Goal: Navigation & Orientation: Find specific page/section

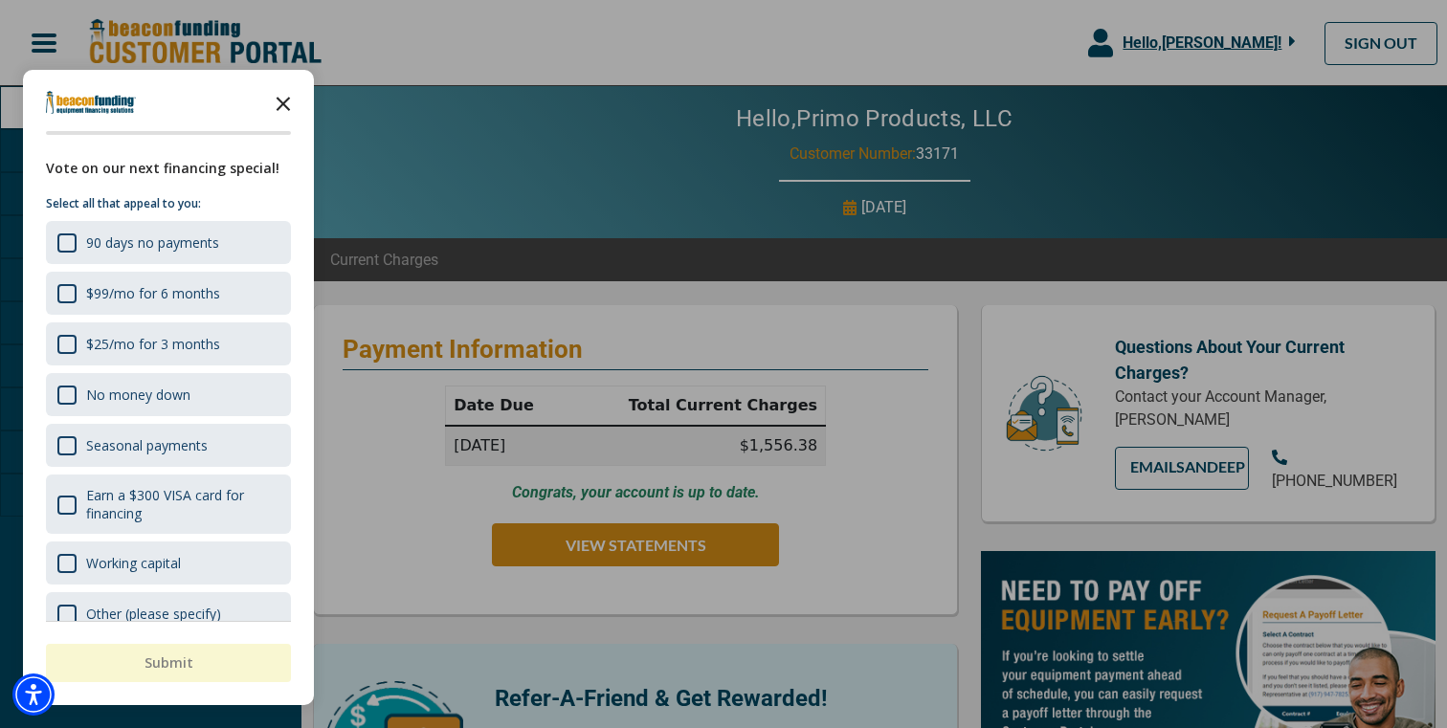
click at [285, 100] on polygon "Close the survey" at bounding box center [284, 104] width 14 height 14
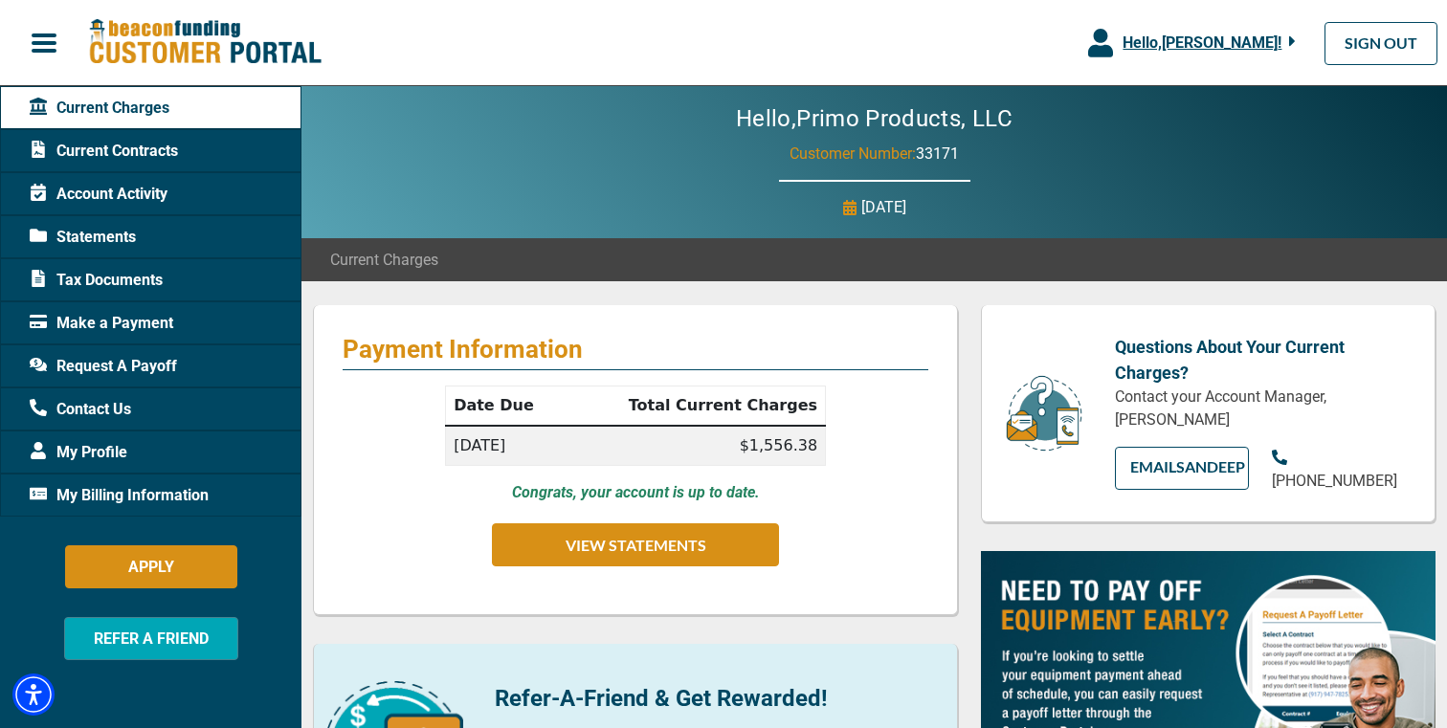
click at [186, 327] on div "Make a Payment" at bounding box center [150, 322] width 301 height 43
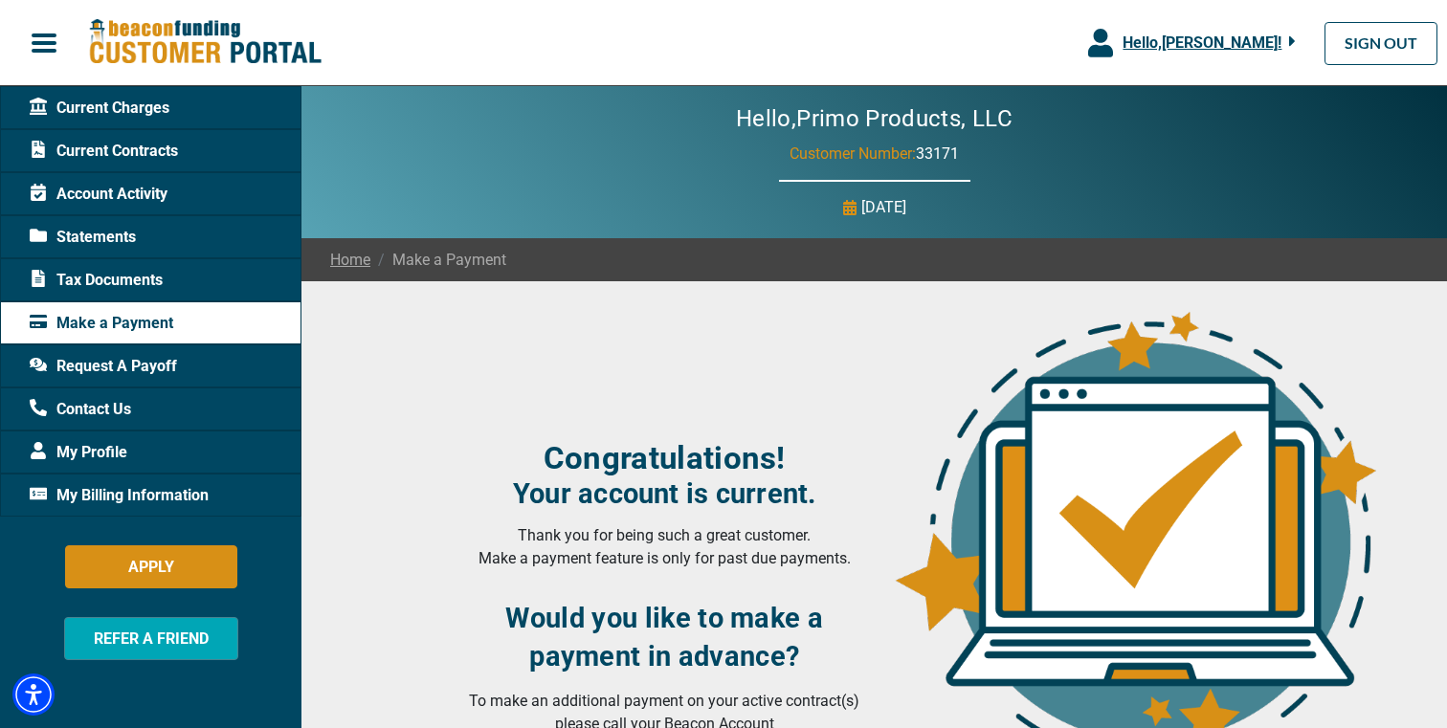
click at [186, 111] on div "Current Charges" at bounding box center [150, 107] width 301 height 43
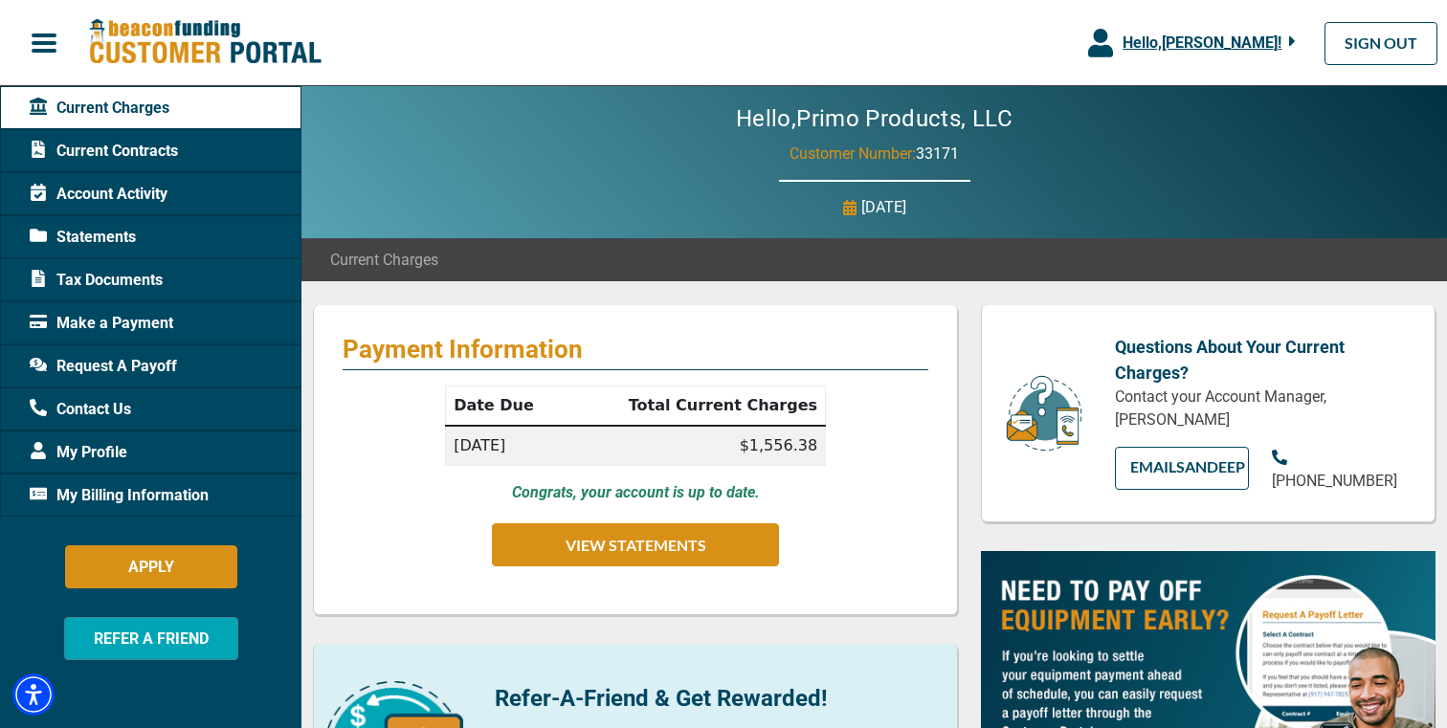
click at [194, 154] on div "Current Contracts" at bounding box center [150, 150] width 301 height 43
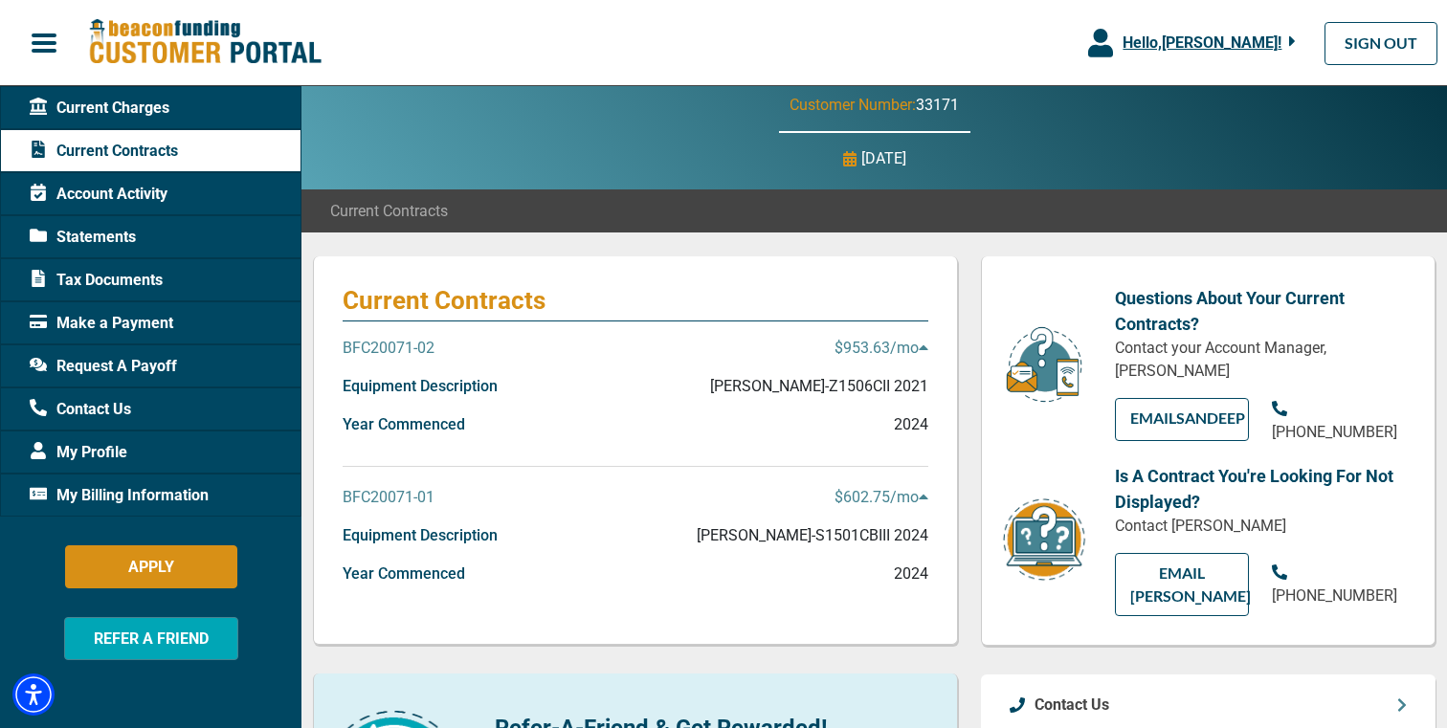
scroll to position [44, 0]
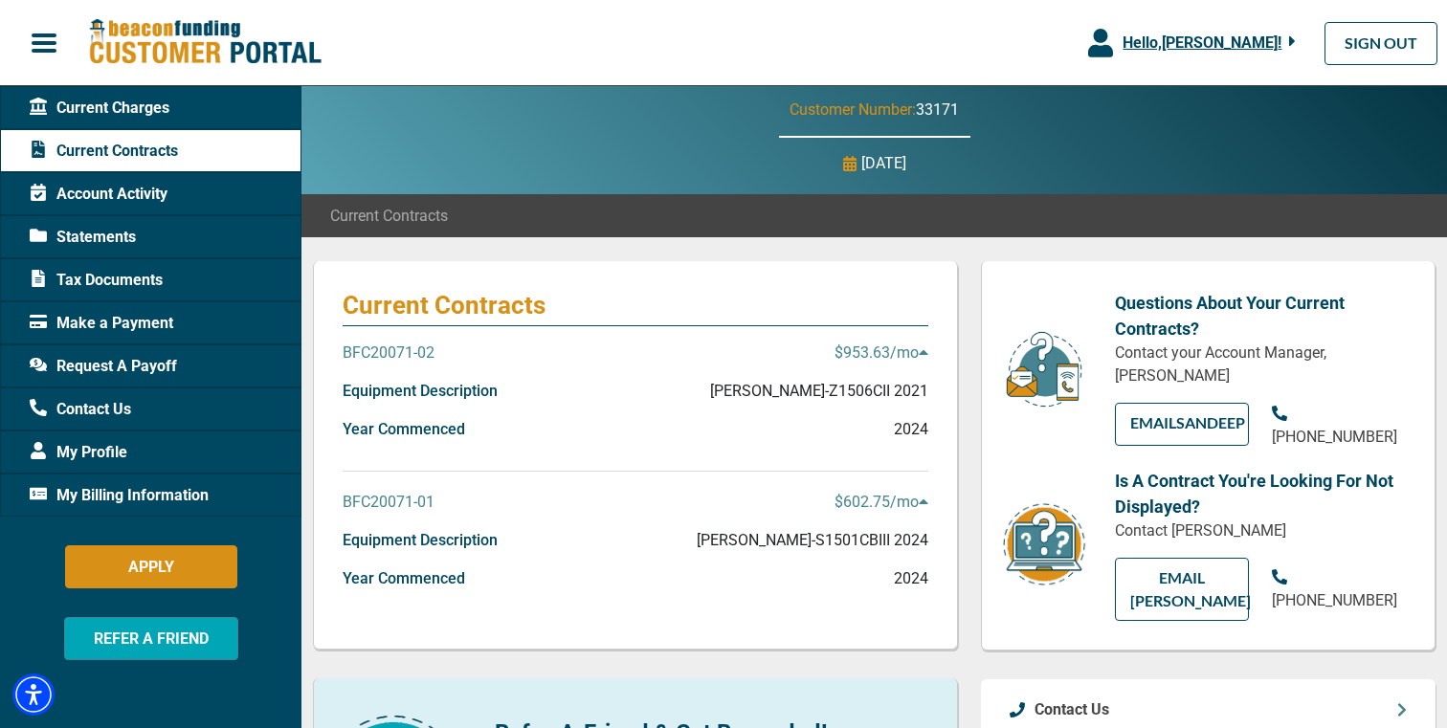
click at [209, 441] on div "My Profile" at bounding box center [150, 452] width 301 height 43
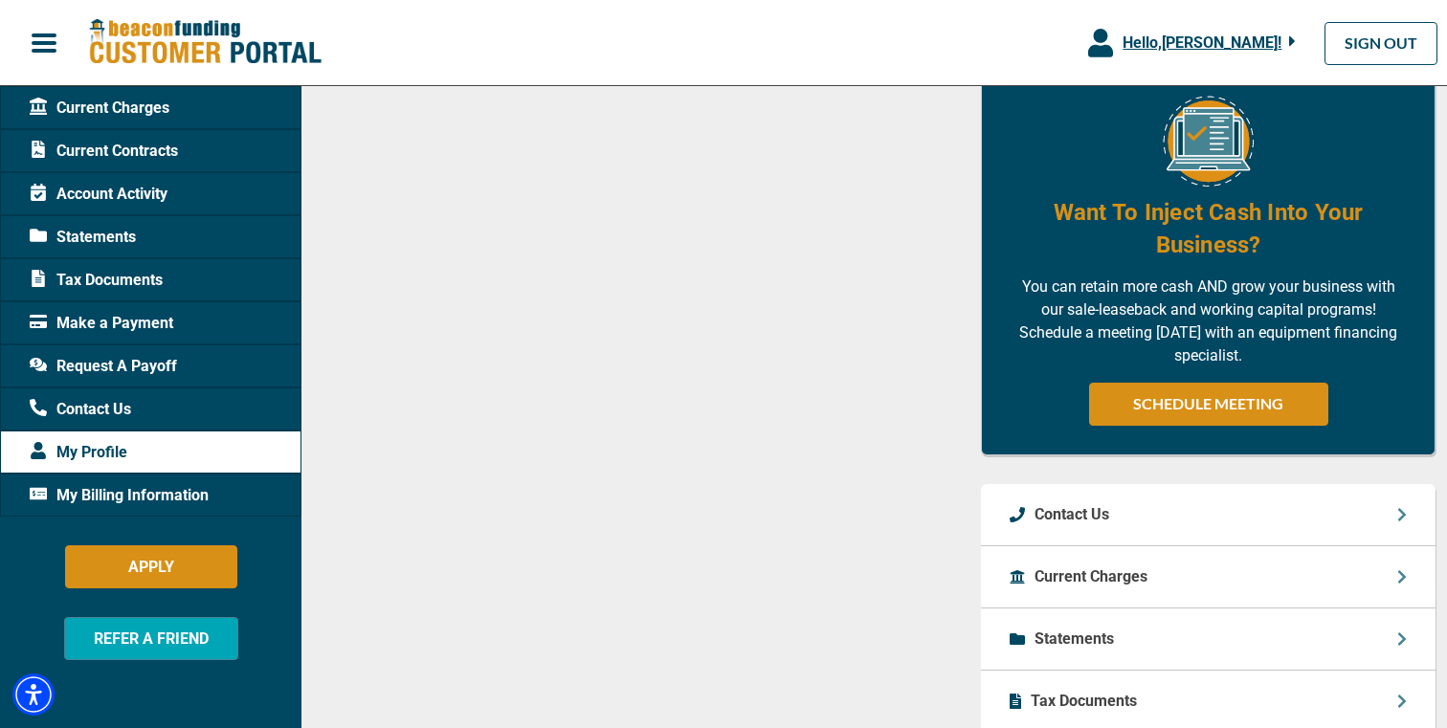
scroll to position [1395, 0]
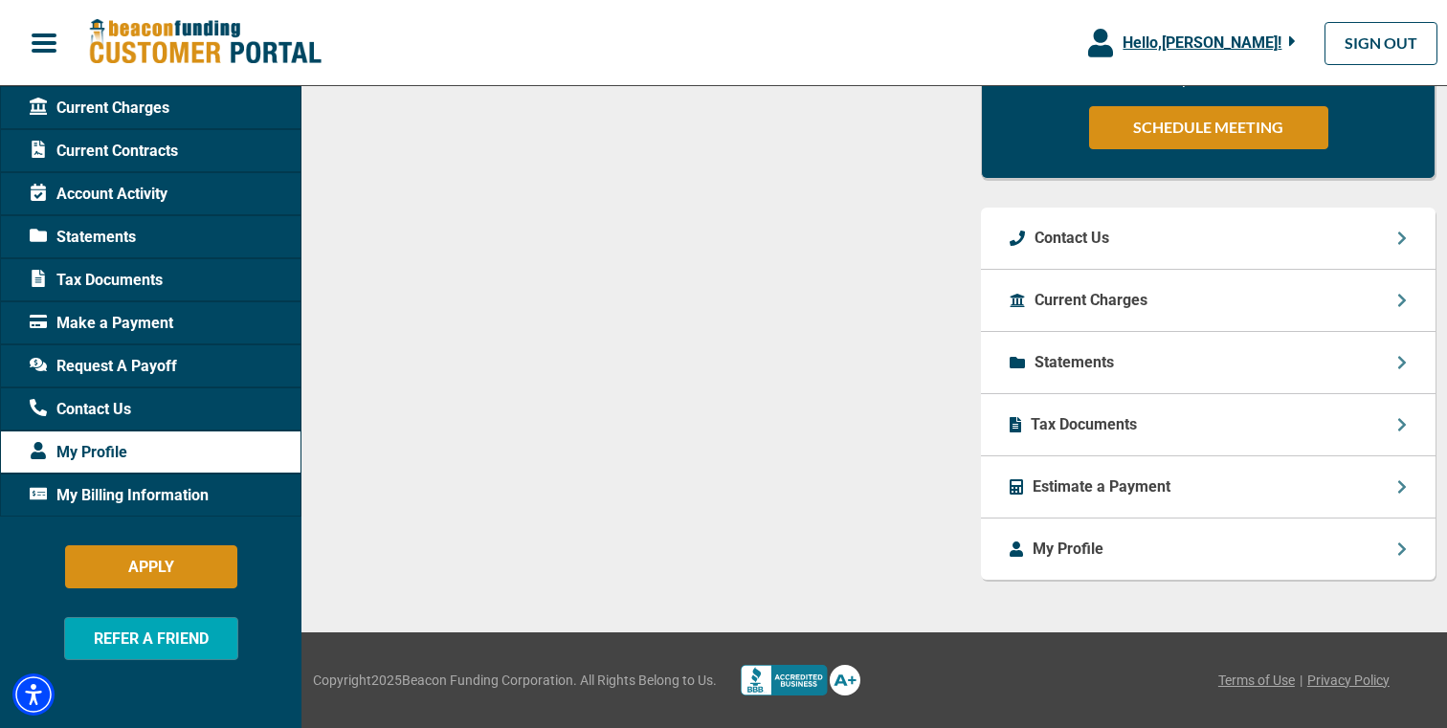
click at [1189, 493] on div "Estimate a Payment" at bounding box center [1208, 488] width 455 height 62
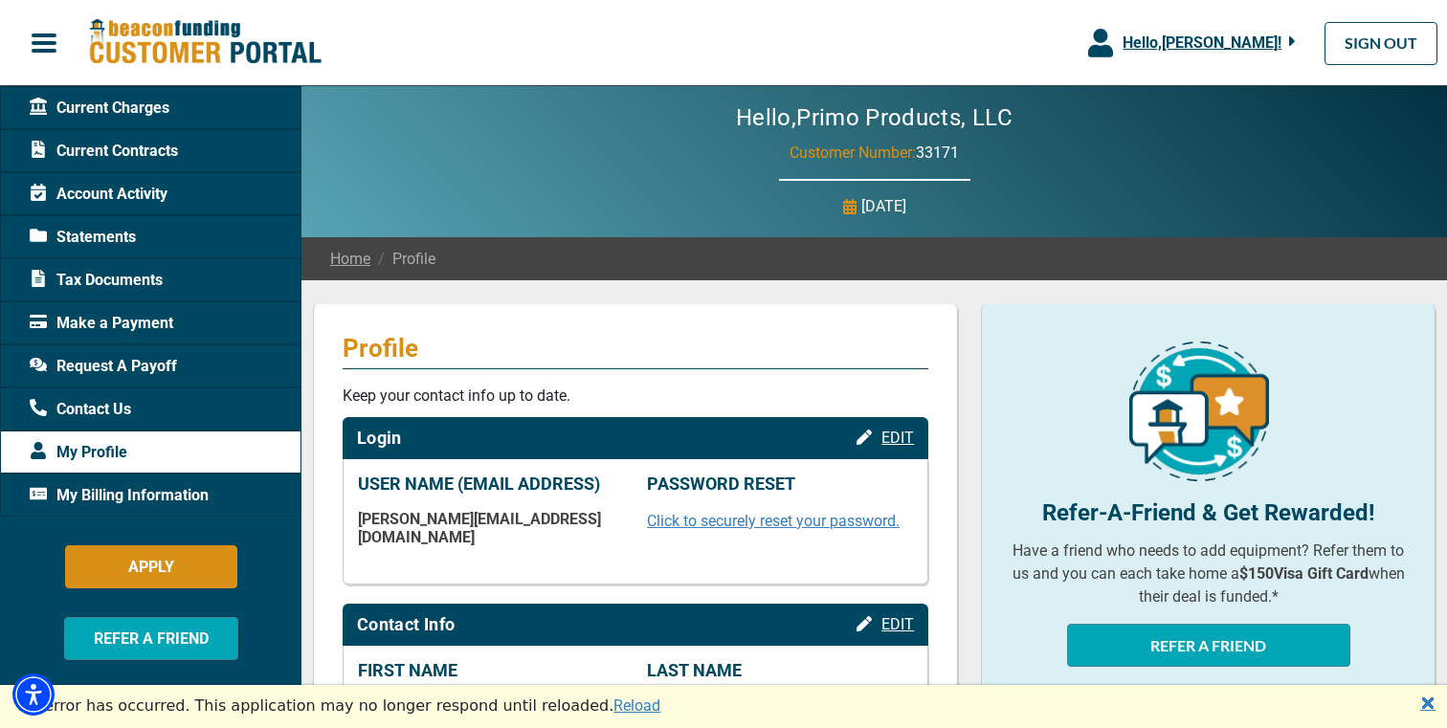
scroll to position [0, 0]
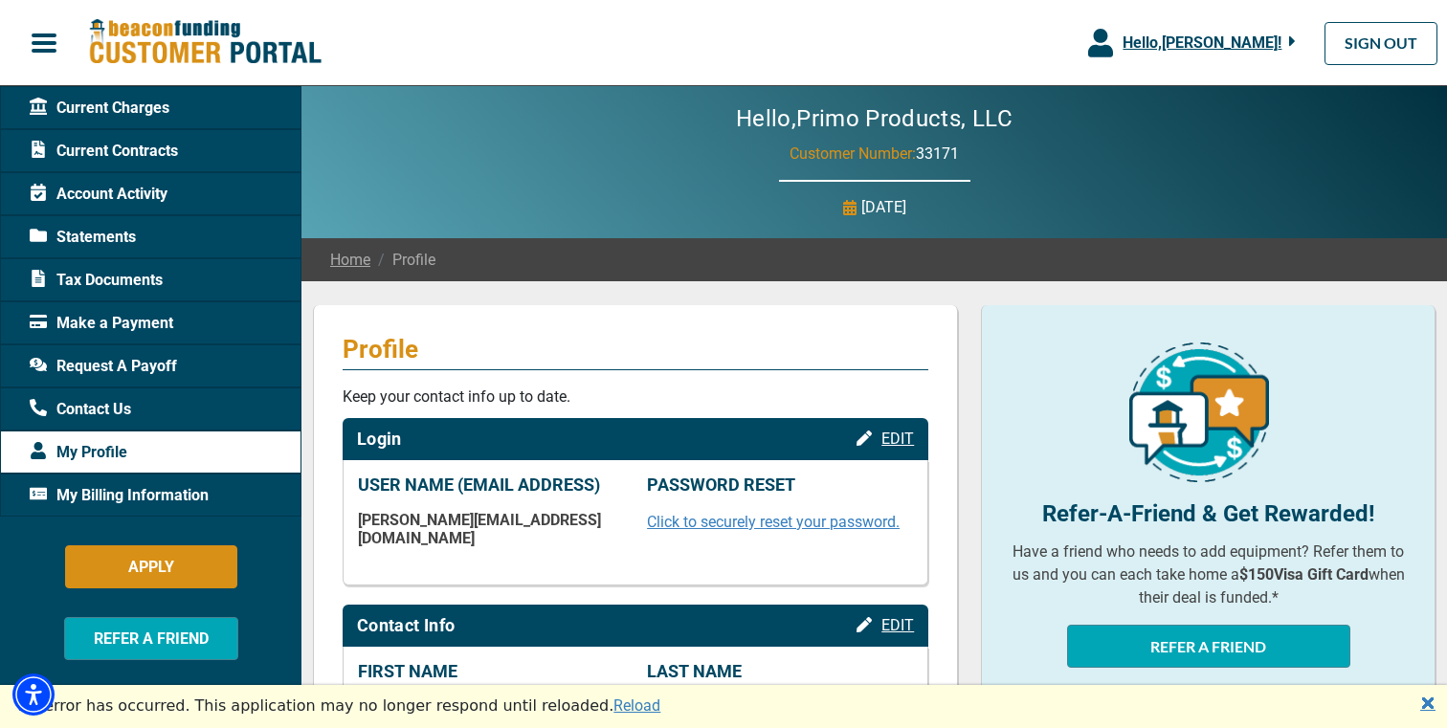
click at [167, 114] on span "Current Charges" at bounding box center [100, 108] width 140 height 23
click at [95, 110] on span "Current Charges" at bounding box center [100, 108] width 140 height 23
click at [11, 108] on div "Current Charges" at bounding box center [150, 107] width 301 height 43
click at [50, 118] on span "Current Charges" at bounding box center [100, 108] width 140 height 23
